Goal: Task Accomplishment & Management: Use online tool/utility

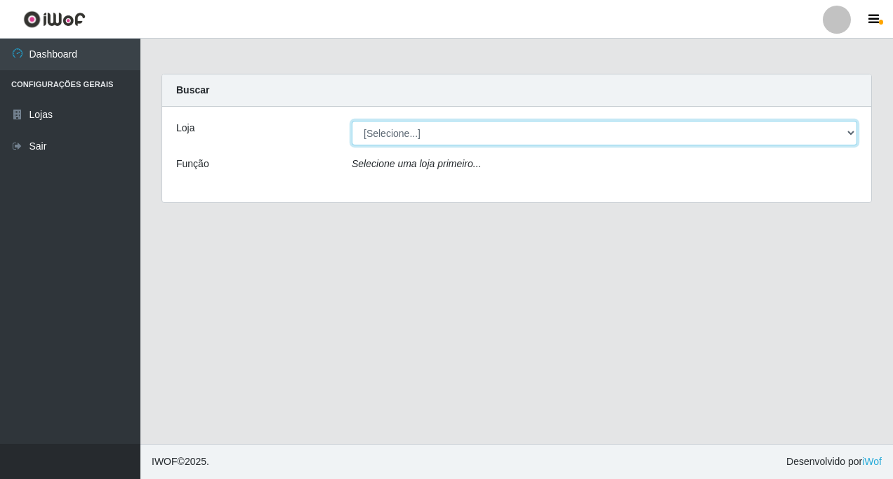
click at [849, 134] on select "[Selecione...] Rede Fácil Construção" at bounding box center [604, 133] width 505 height 25
select select "318"
click at [352, 121] on select "[Selecione...] Rede Fácil Construção" at bounding box center [604, 133] width 505 height 25
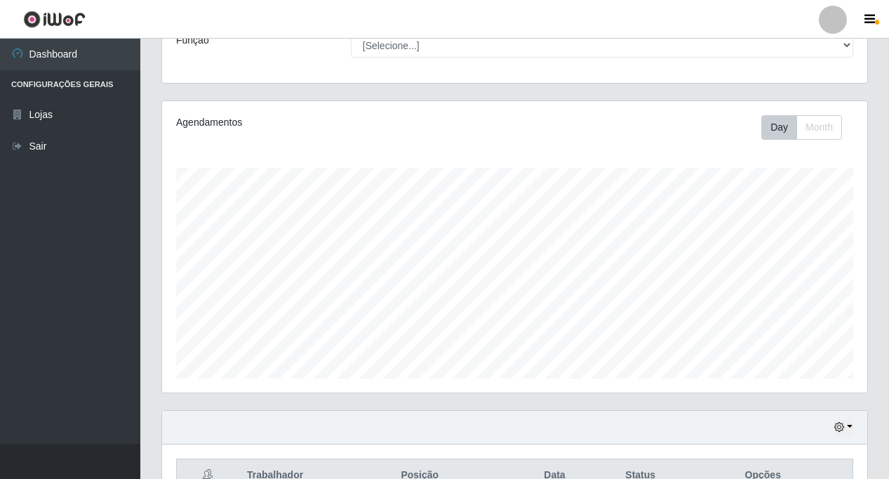
scroll to position [277, 0]
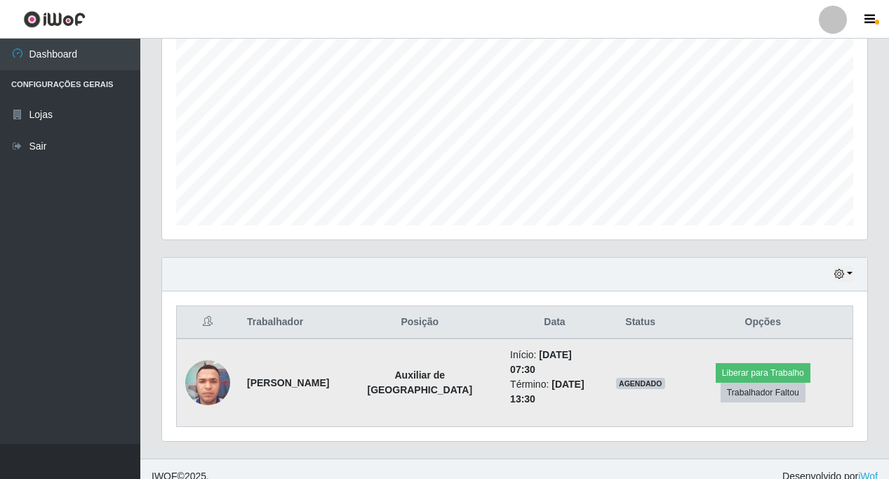
click at [197, 382] on img at bounding box center [207, 382] width 45 height 60
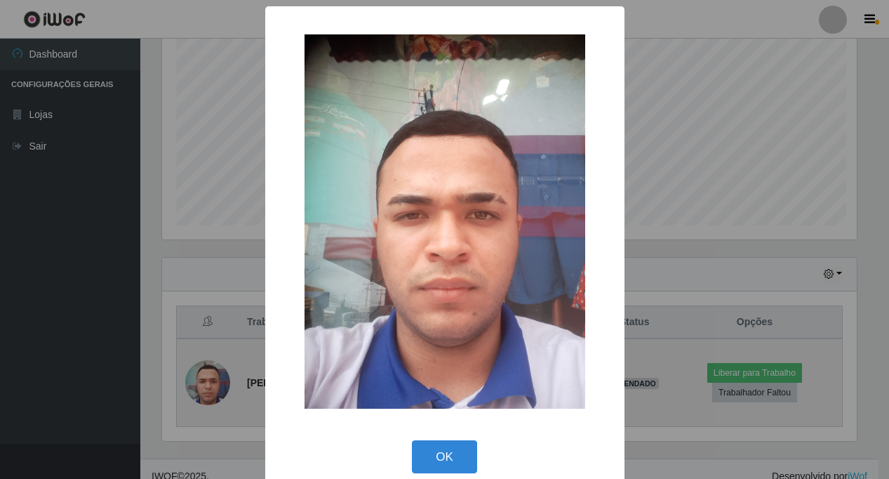
scroll to position [291, 699]
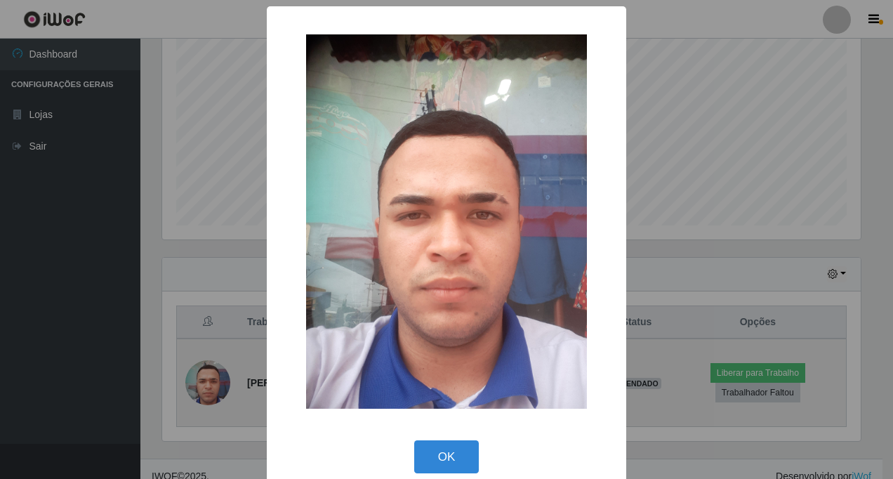
click at [197, 382] on div "× OK Cancel" at bounding box center [446, 239] width 893 height 479
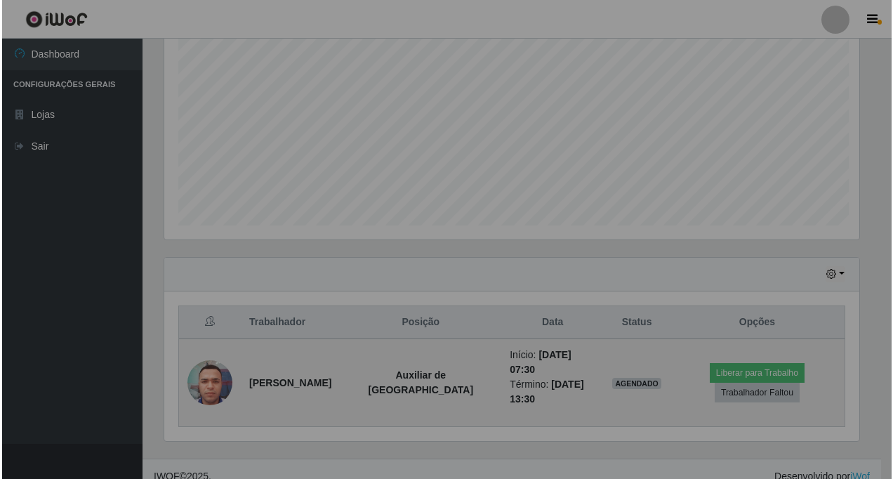
scroll to position [291, 706]
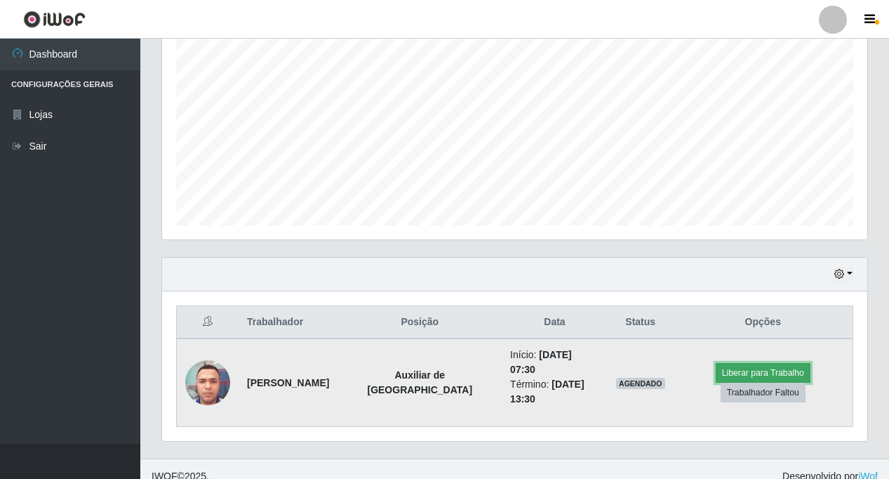
click at [722, 363] on button "Liberar para Trabalho" at bounding box center [763, 373] width 95 height 20
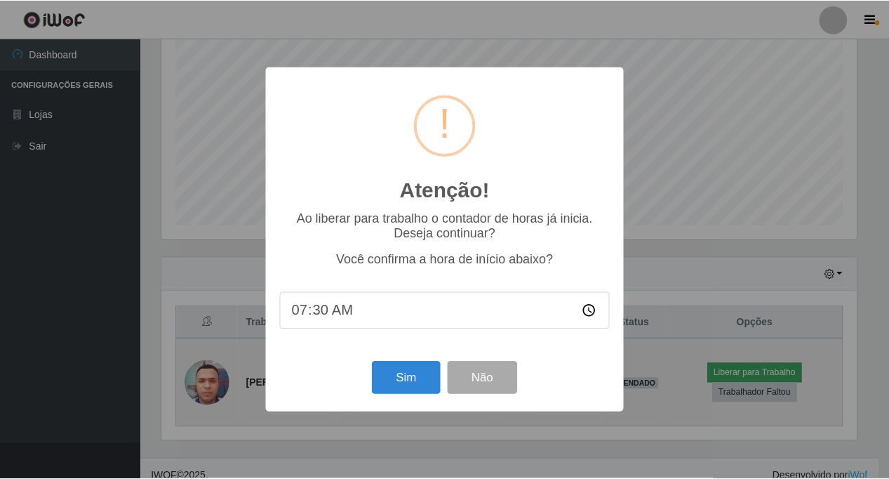
scroll to position [291, 699]
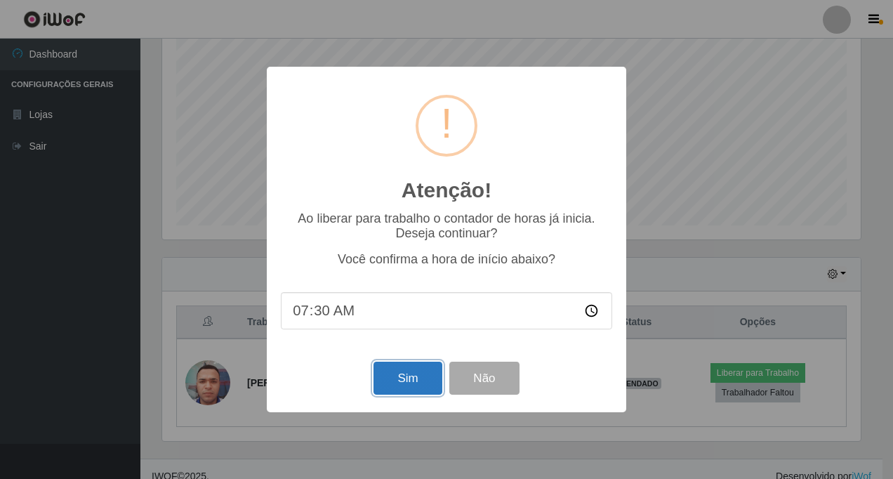
click at [419, 371] on button "Sim" at bounding box center [407, 378] width 68 height 33
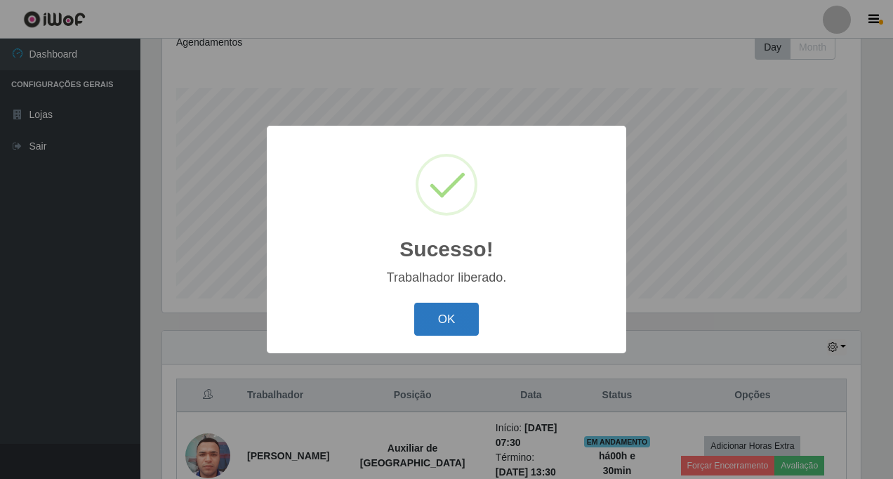
click at [464, 327] on button "OK" at bounding box center [446, 319] width 65 height 33
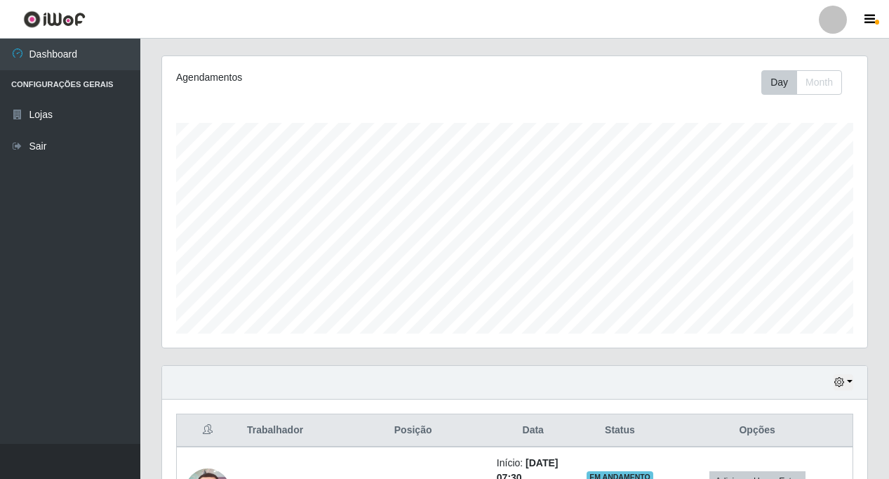
scroll to position [291, 0]
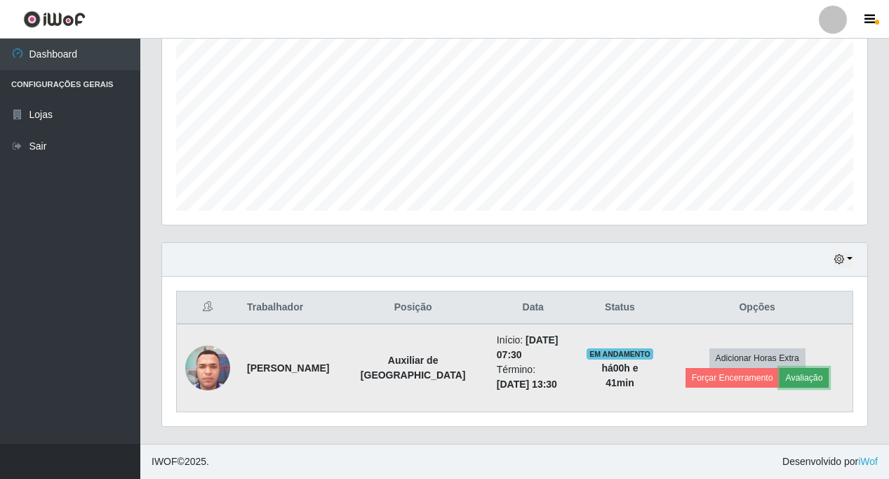
click at [780, 379] on button "Avaliação" at bounding box center [805, 378] width 50 height 20
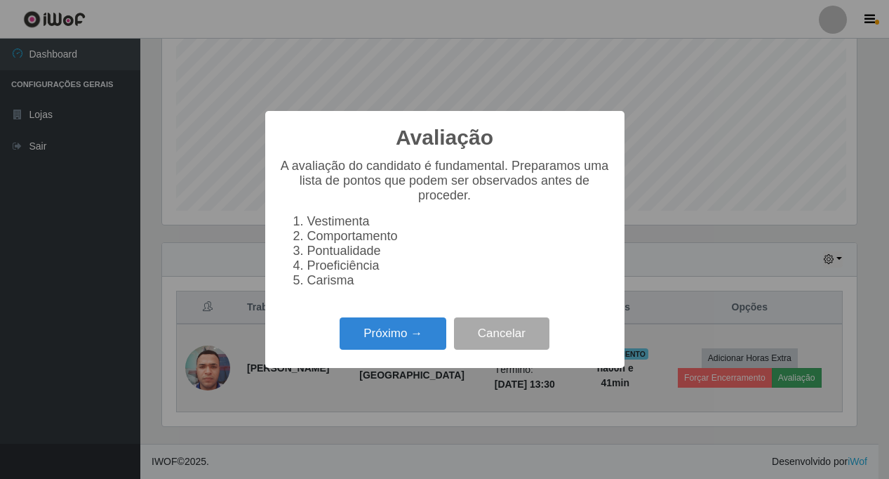
scroll to position [291, 699]
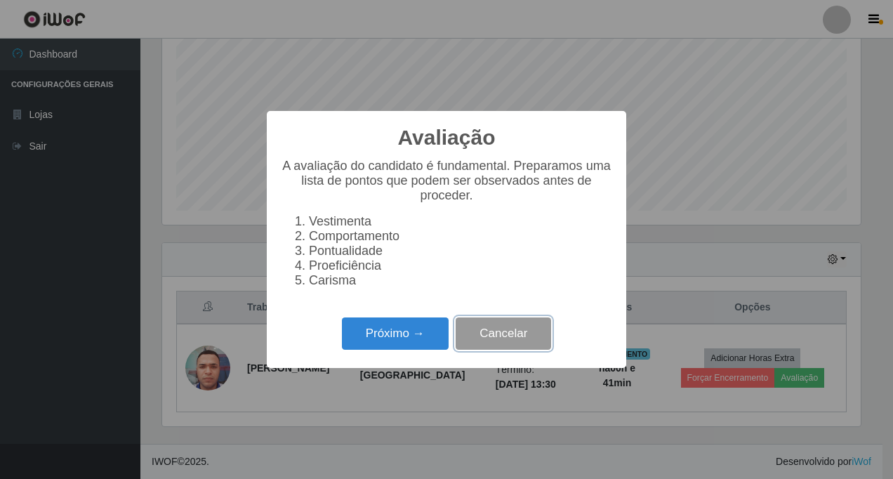
click at [520, 341] on button "Cancelar" at bounding box center [503, 333] width 95 height 33
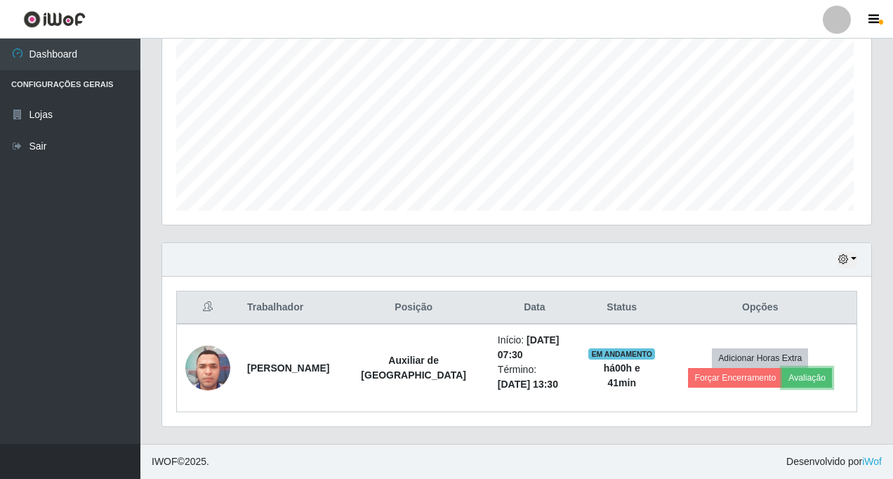
scroll to position [291, 706]
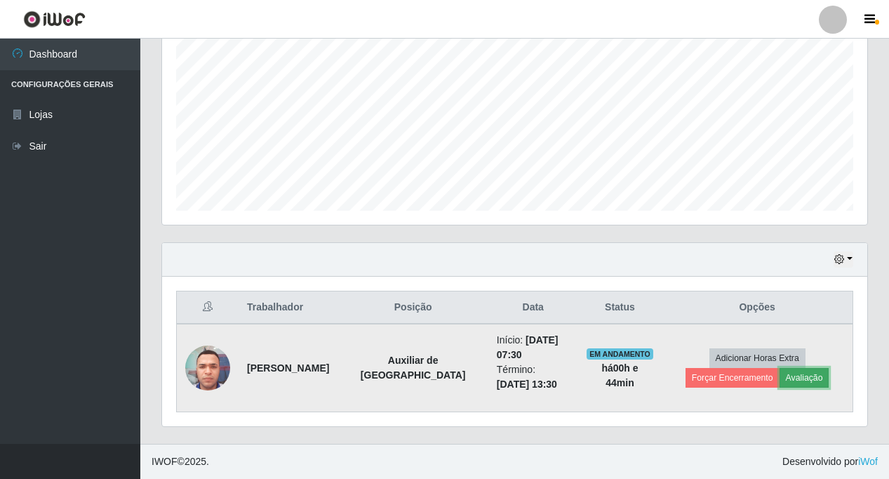
click at [780, 381] on button "Avaliação" at bounding box center [805, 378] width 50 height 20
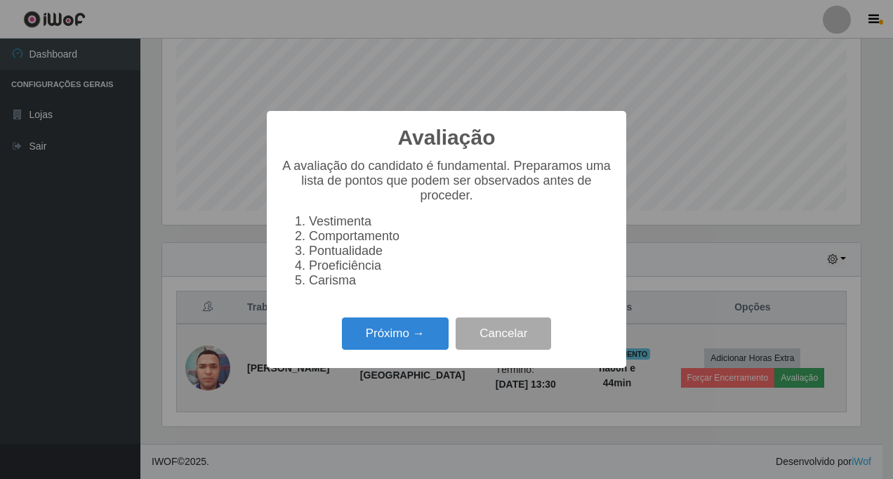
scroll to position [291, 699]
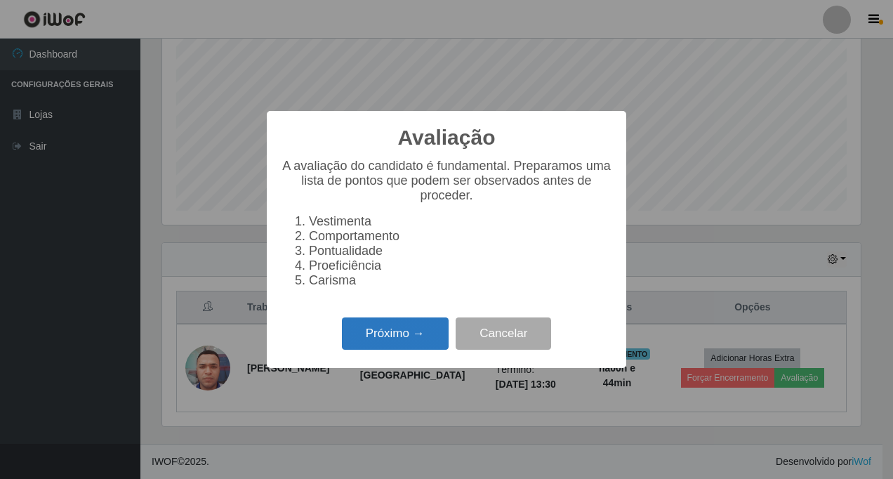
click at [376, 338] on button "Próximo →" at bounding box center [395, 333] width 107 height 33
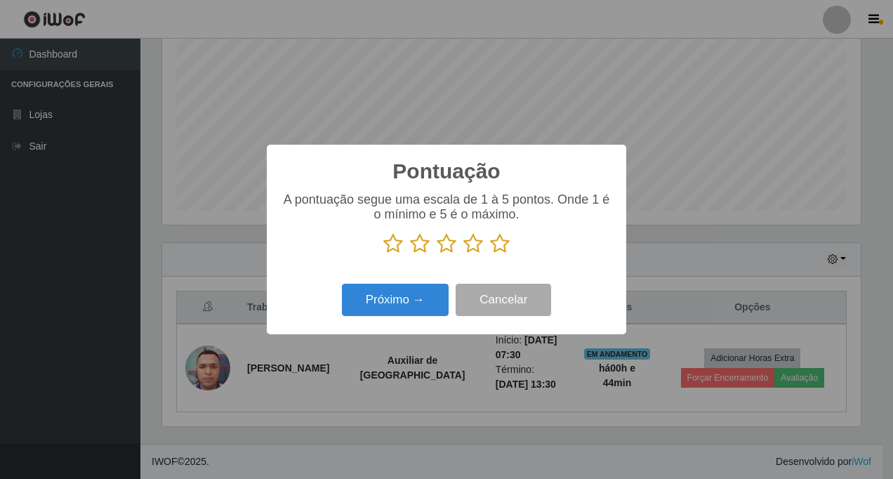
click at [390, 247] on icon at bounding box center [393, 243] width 20 height 21
click at [383, 254] on input "radio" at bounding box center [383, 254] width 0 height 0
click at [385, 299] on button "Próximo →" at bounding box center [395, 300] width 107 height 33
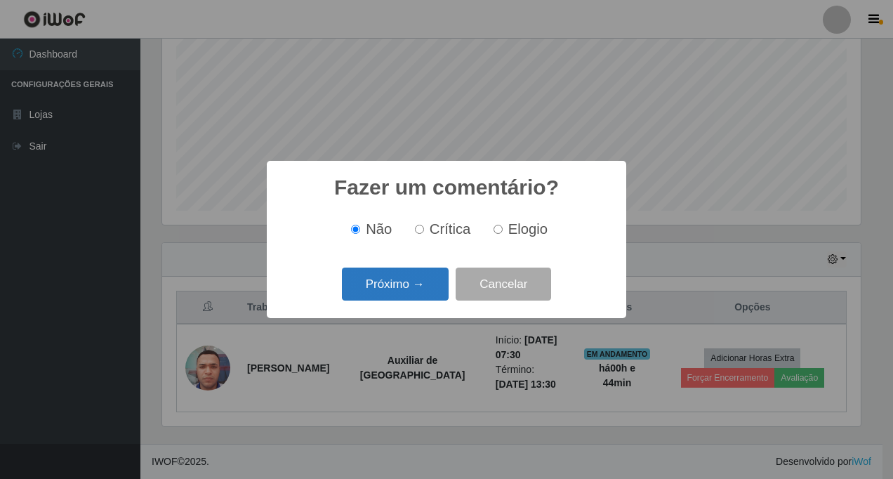
click at [388, 283] on button "Próximo →" at bounding box center [395, 283] width 107 height 33
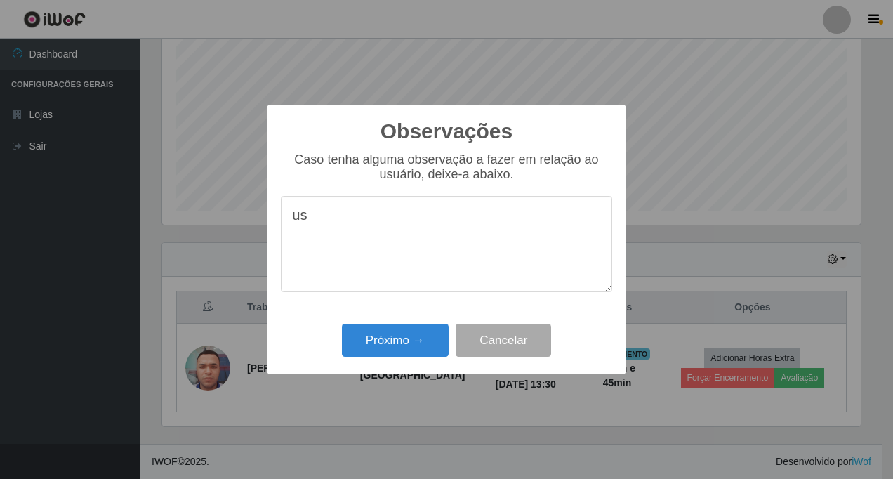
type textarea "u"
click at [379, 343] on button "Próximo →" at bounding box center [395, 340] width 107 height 33
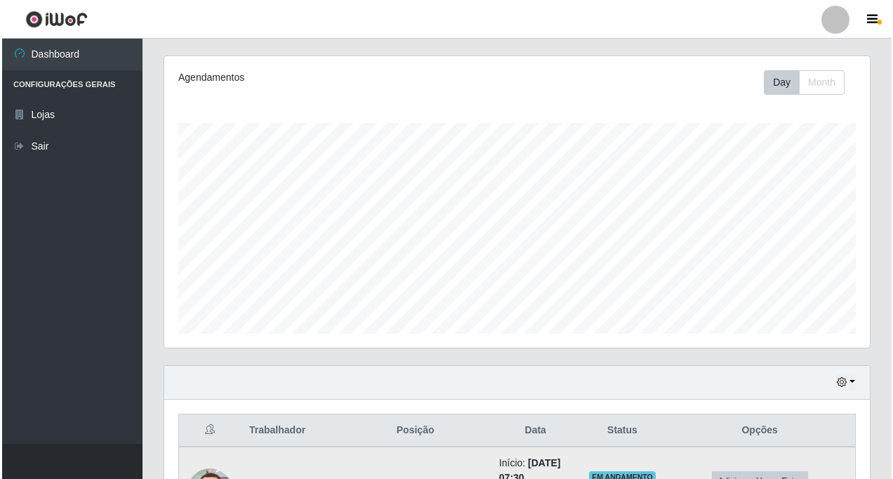
scroll to position [291, 0]
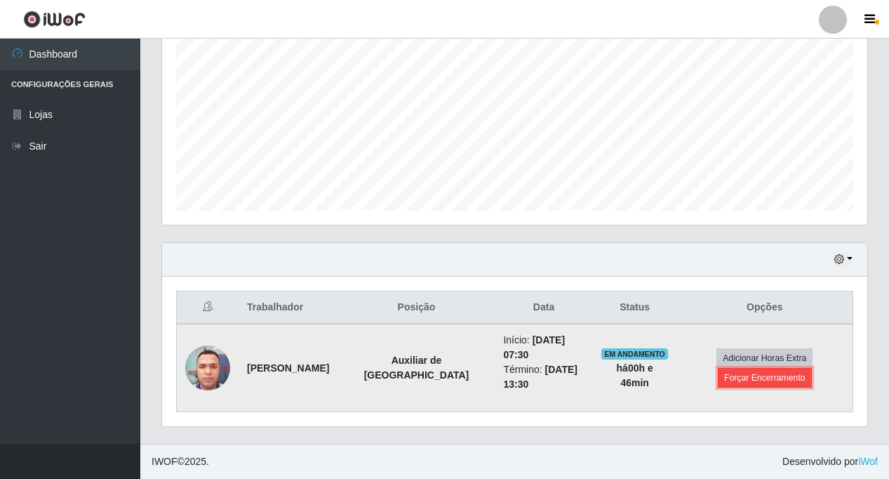
click at [758, 381] on button "Forçar Encerramento" at bounding box center [765, 378] width 94 height 20
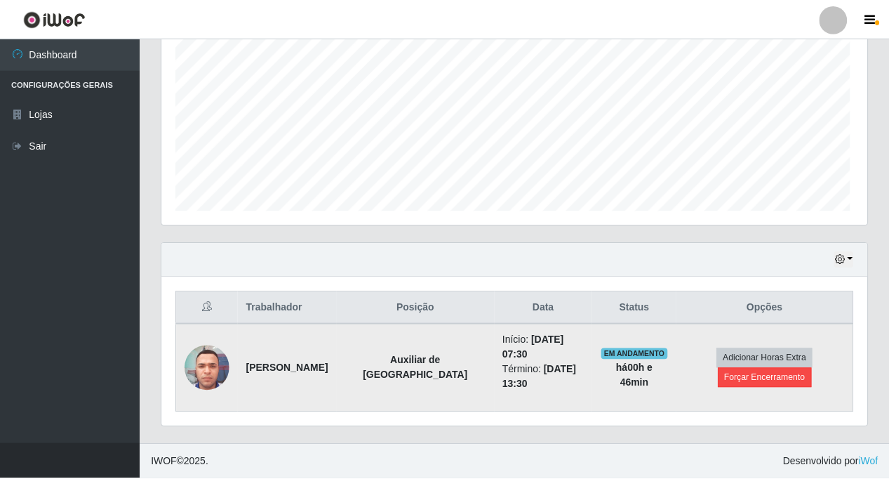
scroll to position [291, 699]
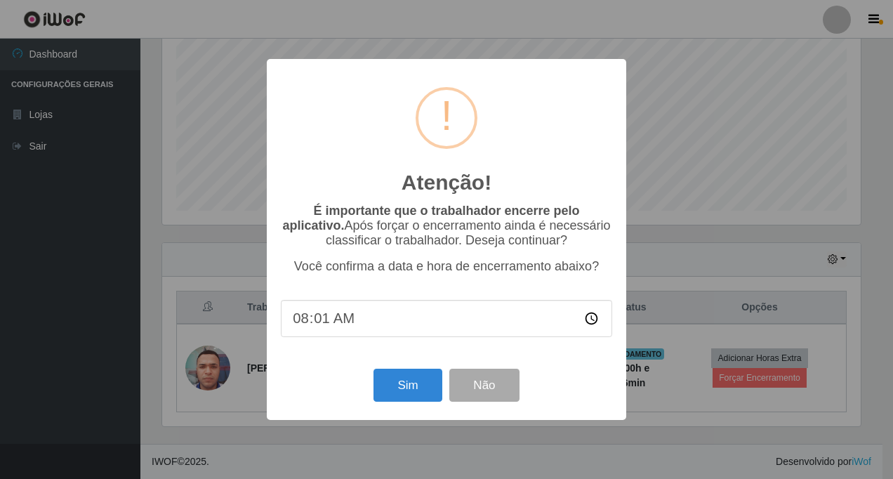
type input "08:14"
click at [404, 391] on button "Sim" at bounding box center [407, 385] width 68 height 33
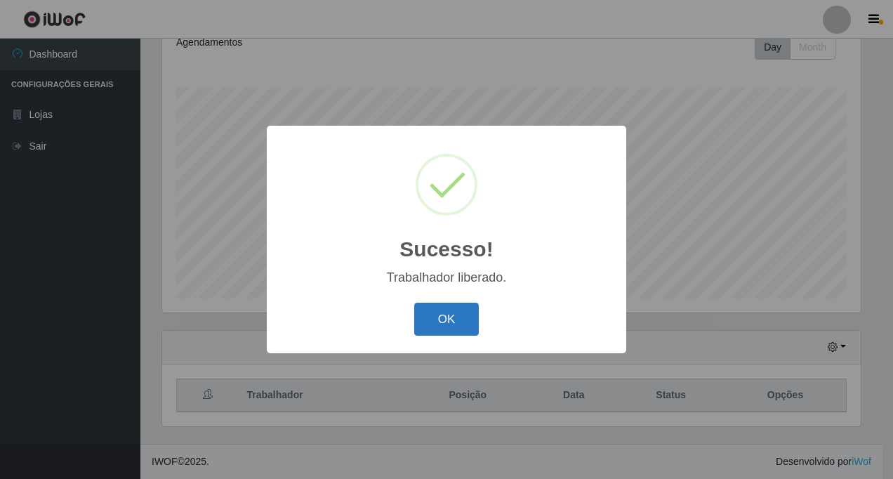
click at [437, 321] on button "OK" at bounding box center [446, 319] width 65 height 33
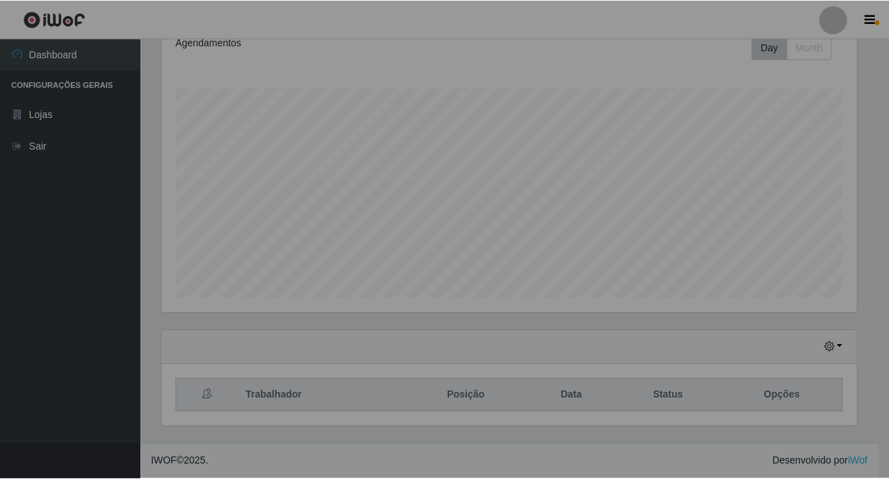
scroll to position [291, 706]
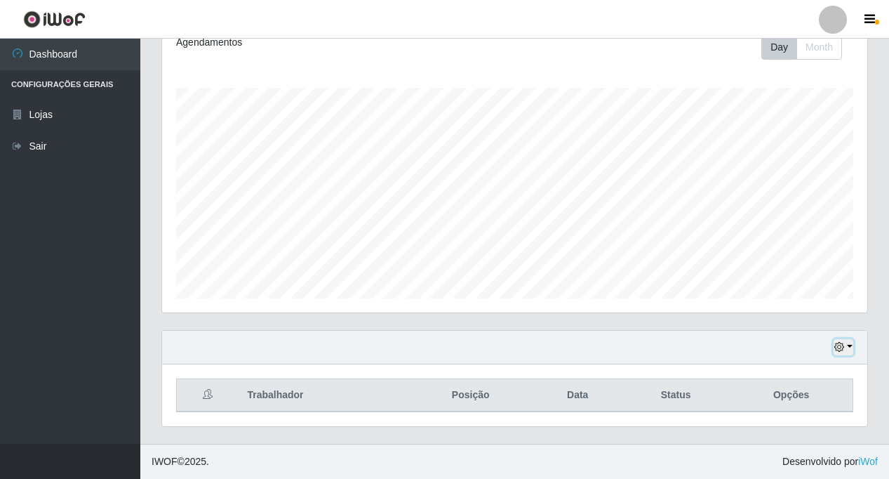
click at [849, 347] on button "button" at bounding box center [844, 347] width 20 height 16
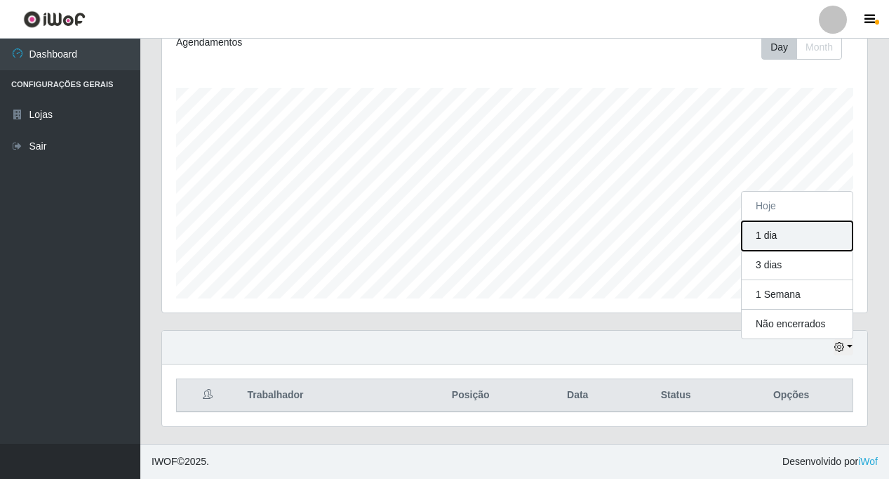
click at [772, 238] on button "1 dia" at bounding box center [797, 235] width 111 height 29
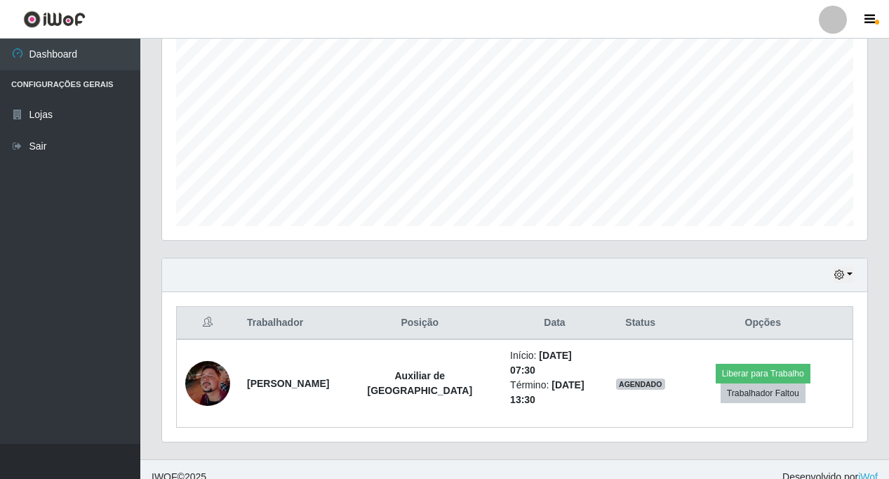
scroll to position [277, 0]
